Goal: Task Accomplishment & Management: Manage account settings

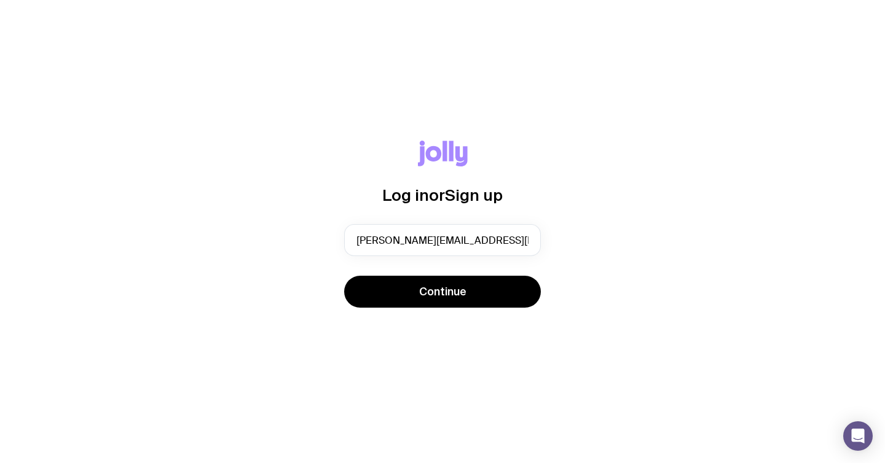
type input "vishaal.pinisetti@freshworks.com"
click at [344, 276] on button "Continue" at bounding box center [442, 292] width 197 height 32
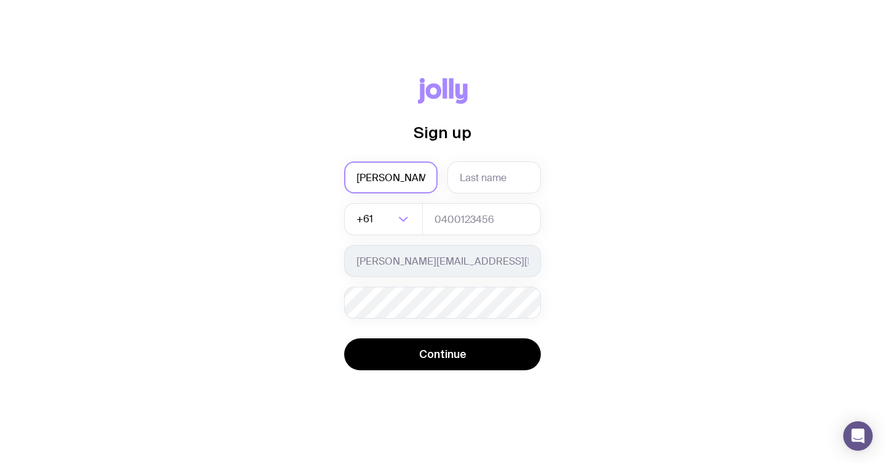
type input "Vishaal"
type input "p"
type input "Pinisetti"
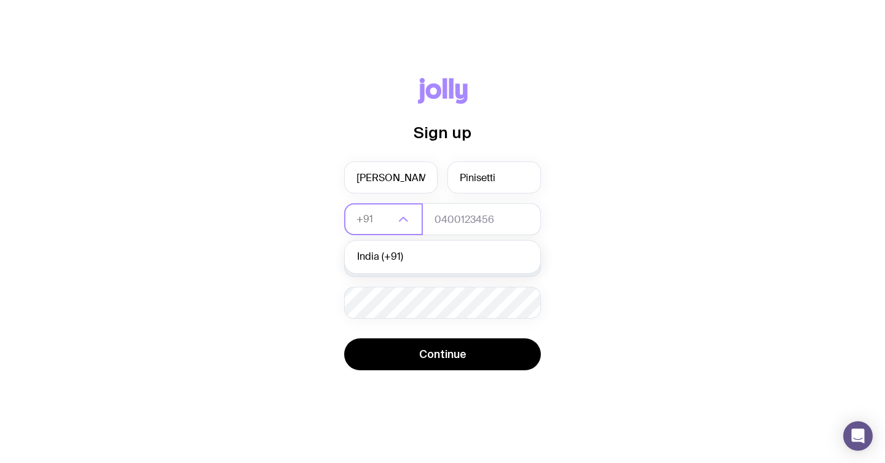
click at [438, 258] on li "India (+91)" at bounding box center [442, 257] width 195 height 26
type input "+91"
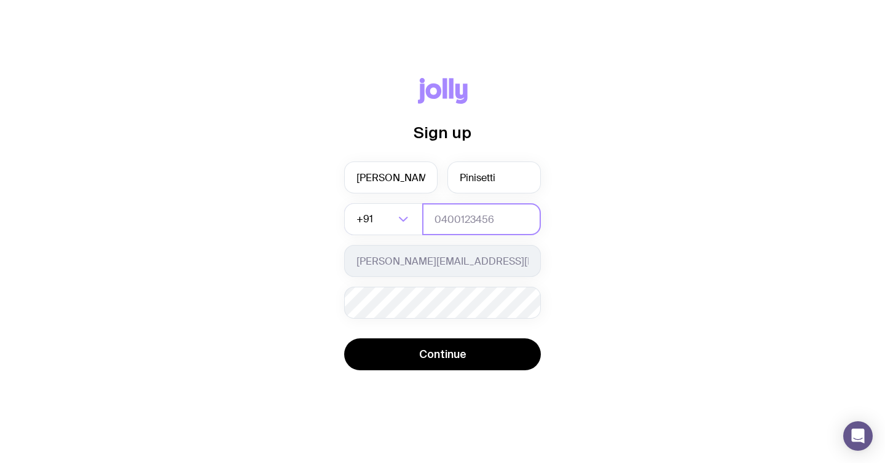
click at [463, 227] on input "tel" at bounding box center [481, 219] width 119 height 32
type input "9790923856"
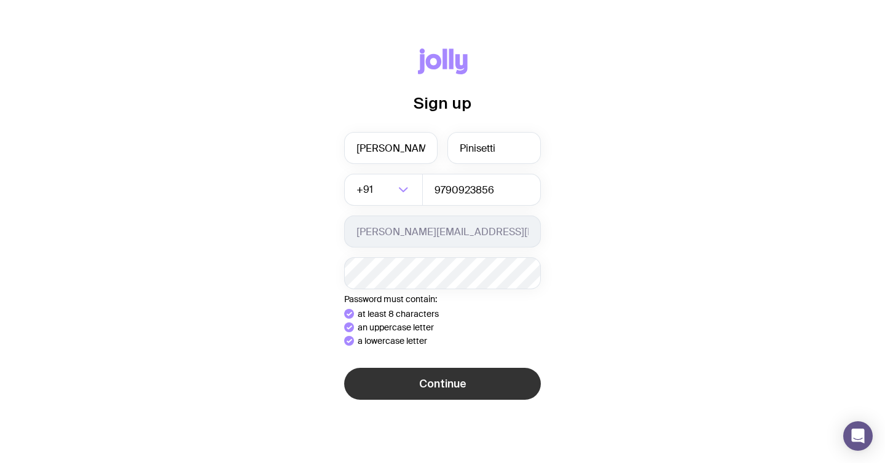
click at [435, 383] on button "Continue" at bounding box center [442, 384] width 197 height 32
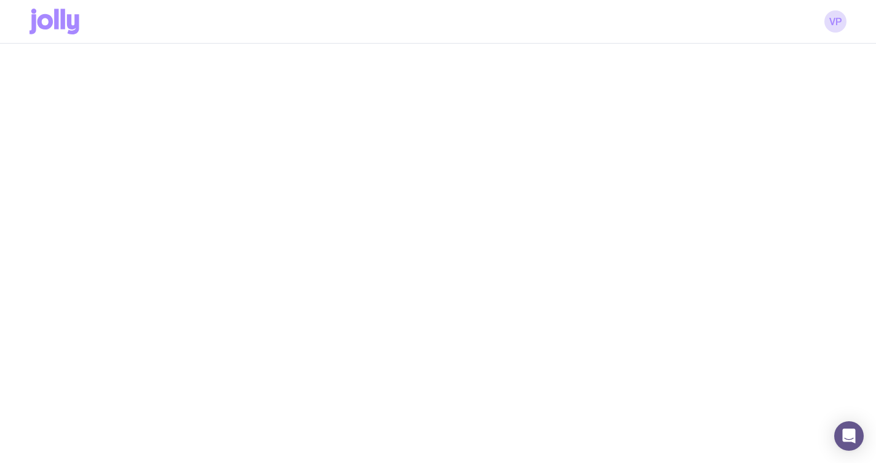
click at [745, 65] on div at bounding box center [438, 68] width 876 height 49
click at [753, 31] on div "VP" at bounding box center [438, 21] width 817 height 43
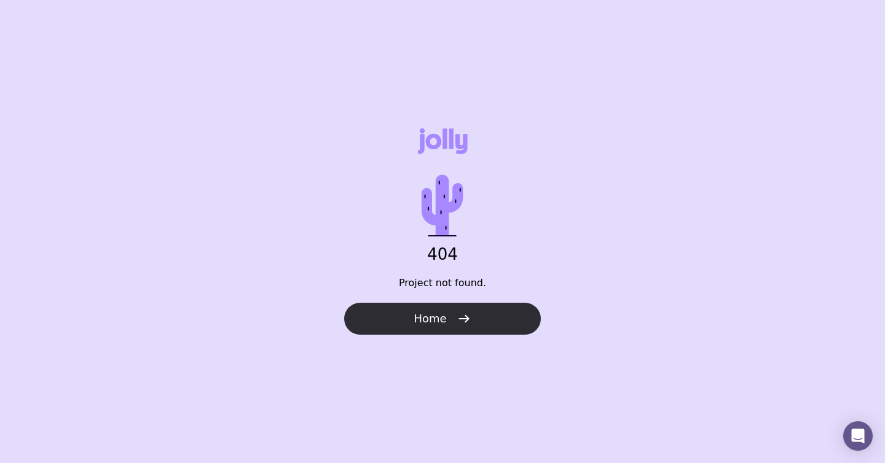
click at [428, 317] on span "Home" at bounding box center [430, 319] width 33 height 15
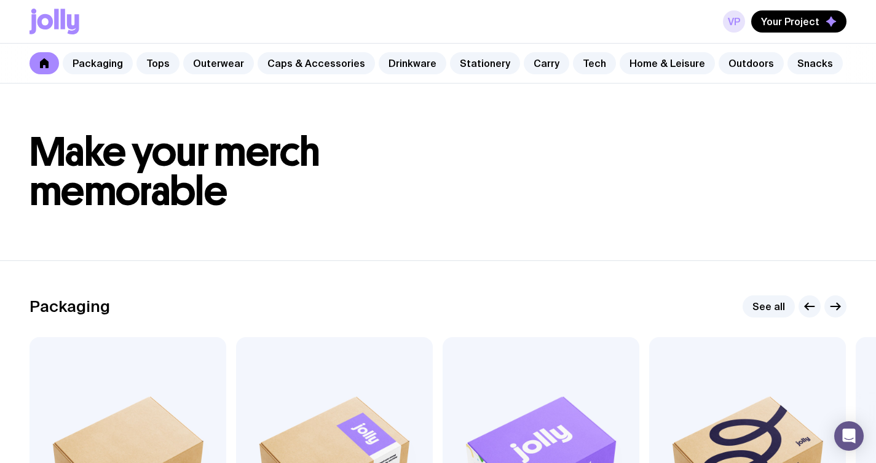
click at [737, 17] on link "VP" at bounding box center [734, 21] width 22 height 22
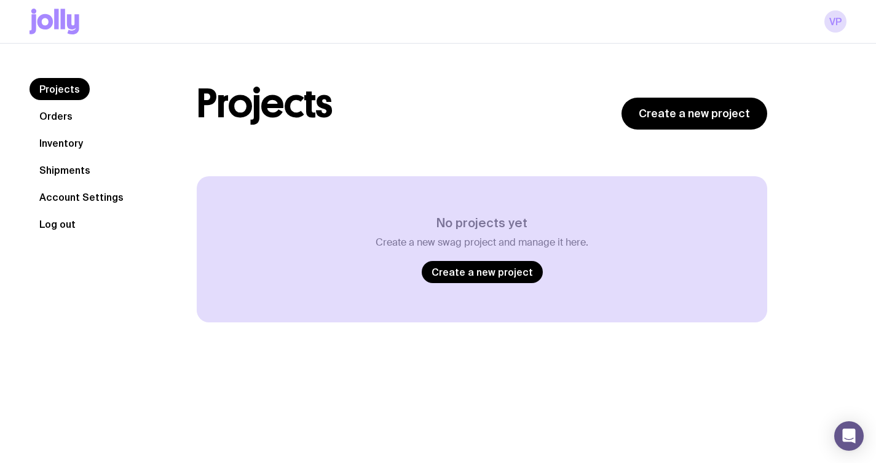
click at [59, 224] on button "Log out" at bounding box center [58, 224] width 56 height 22
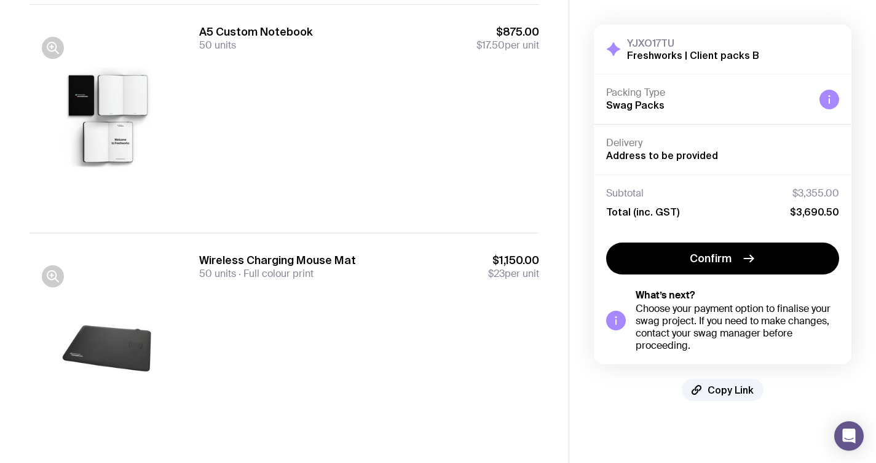
scroll to position [1057, 0]
